Goal: Task Accomplishment & Management: Complete application form

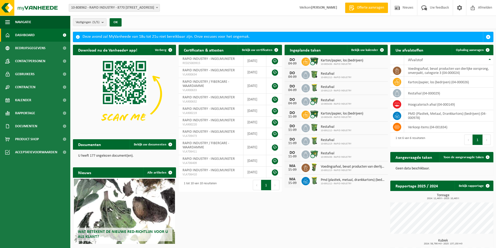
click at [365, 6] on span "Offerte aanvragen" at bounding box center [371, 7] width 30 height 5
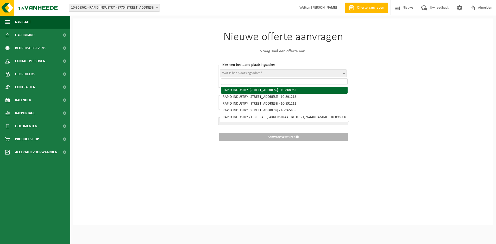
click at [345, 73] on b at bounding box center [344, 73] width 2 height 1
select select "114722"
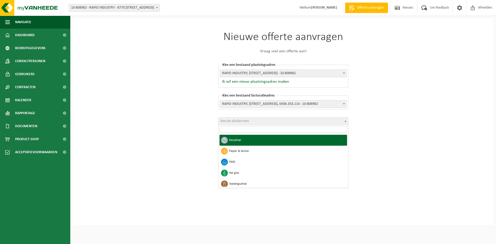
click at [347, 120] on span at bounding box center [345, 121] width 5 height 7
select select "1"
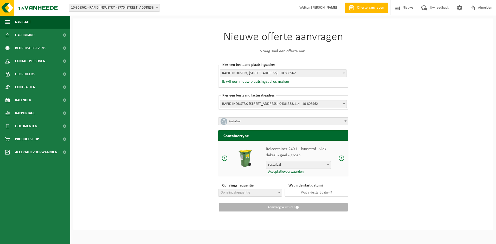
click at [342, 158] on span at bounding box center [342, 158] width 6 height 7
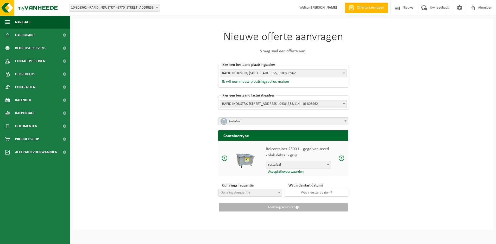
click at [342, 158] on span at bounding box center [342, 158] width 6 height 7
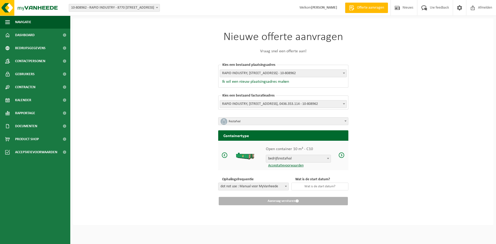
click at [285, 165] on link "Acceptatievoorwaarden" at bounding box center [285, 166] width 38 height 4
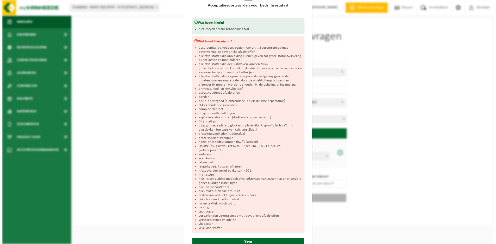
scroll to position [52, 0]
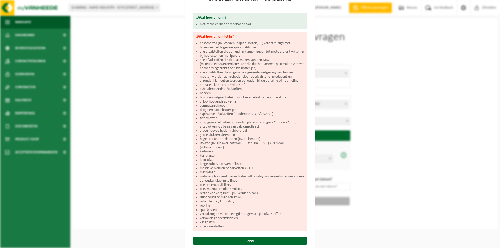
click at [354, 228] on div "Bedrijfsrestafval Sluiten Acceptatievoorwaarden voor bedrijfsrestafval Wat hoor…" at bounding box center [250, 124] width 500 height 248
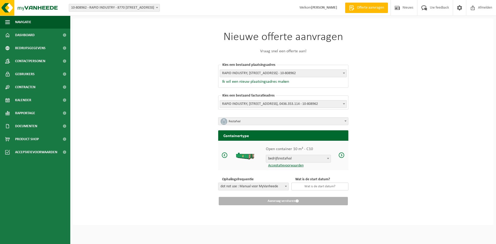
click at [323, 186] on input "text" at bounding box center [320, 187] width 57 height 8
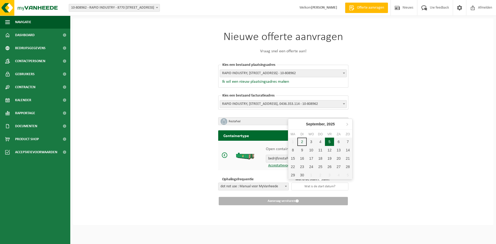
click at [329, 143] on div "5" at bounding box center [329, 142] width 9 height 8
type input "[DATE]"
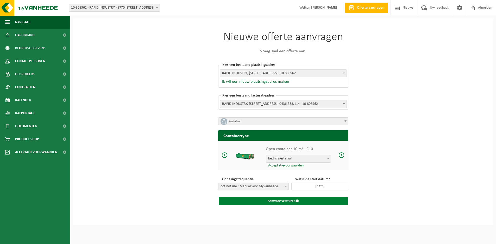
click at [293, 202] on button "Aanvraag versturen" at bounding box center [283, 201] width 129 height 8
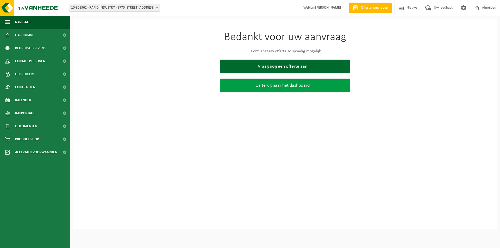
click at [286, 85] on span "Ga terug naar het dashboard" at bounding box center [283, 85] width 54 height 5
